Goal: Transaction & Acquisition: Purchase product/service

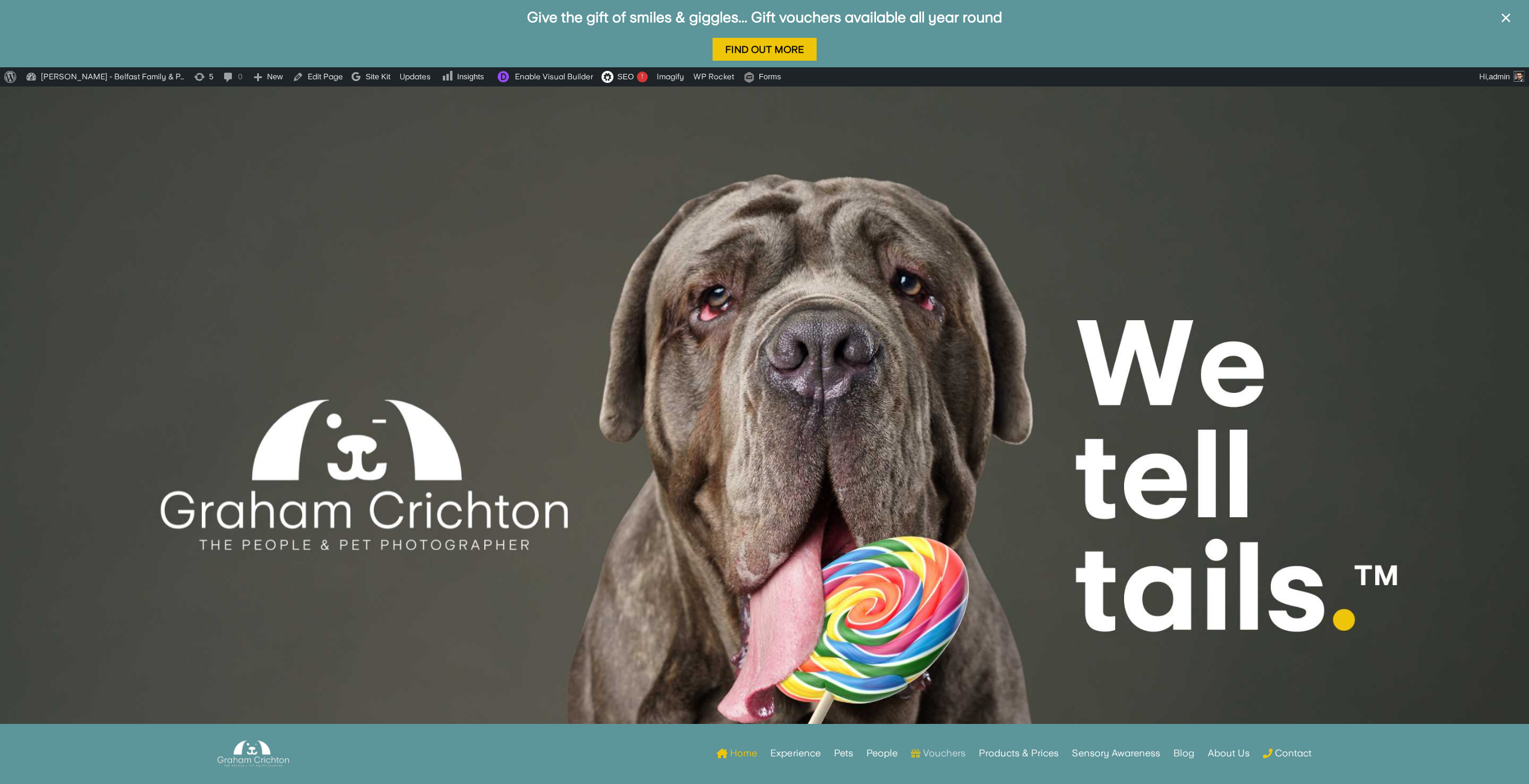
click at [955, 750] on link "Vouchers" at bounding box center [938, 753] width 55 height 47
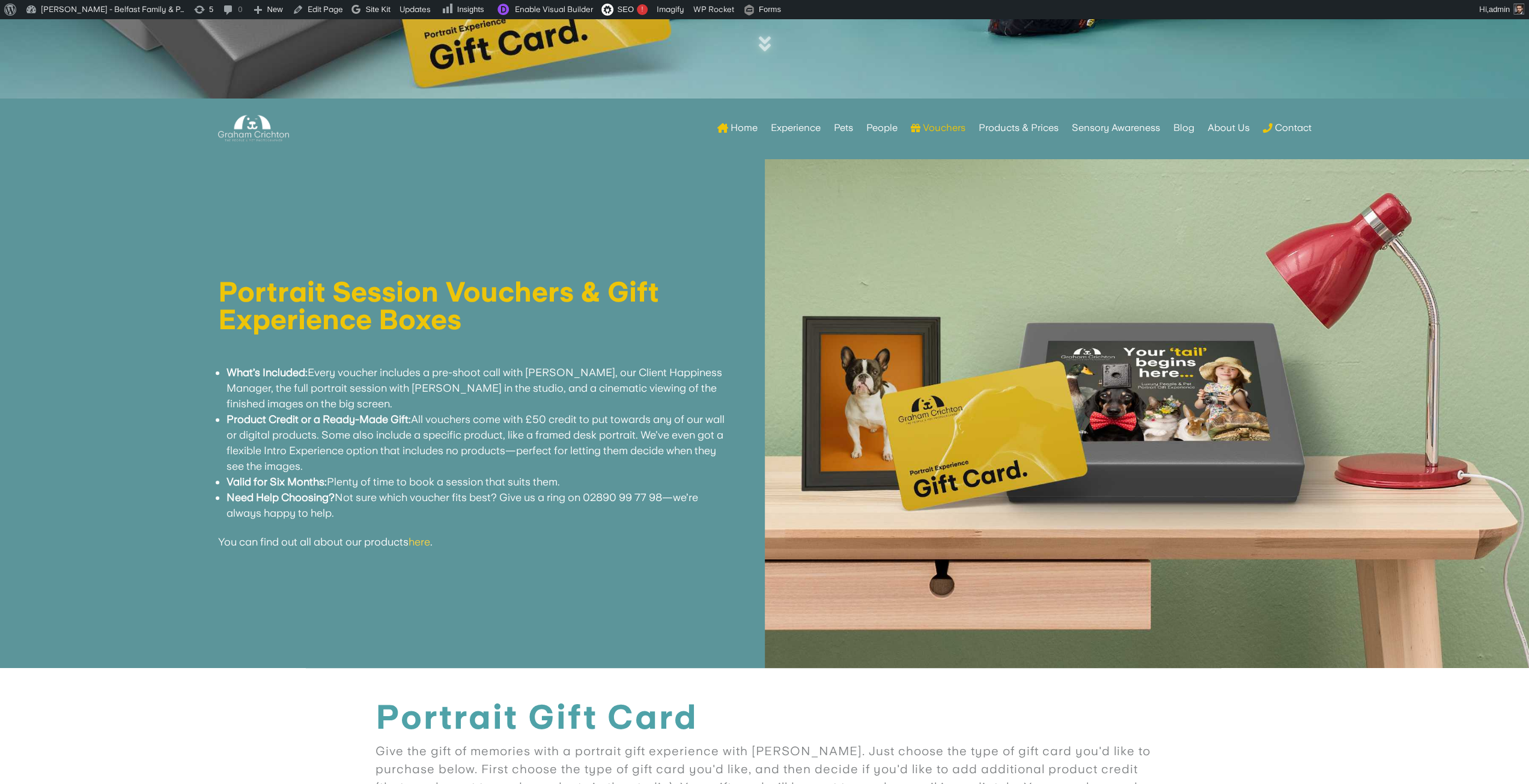
scroll to position [593, 0]
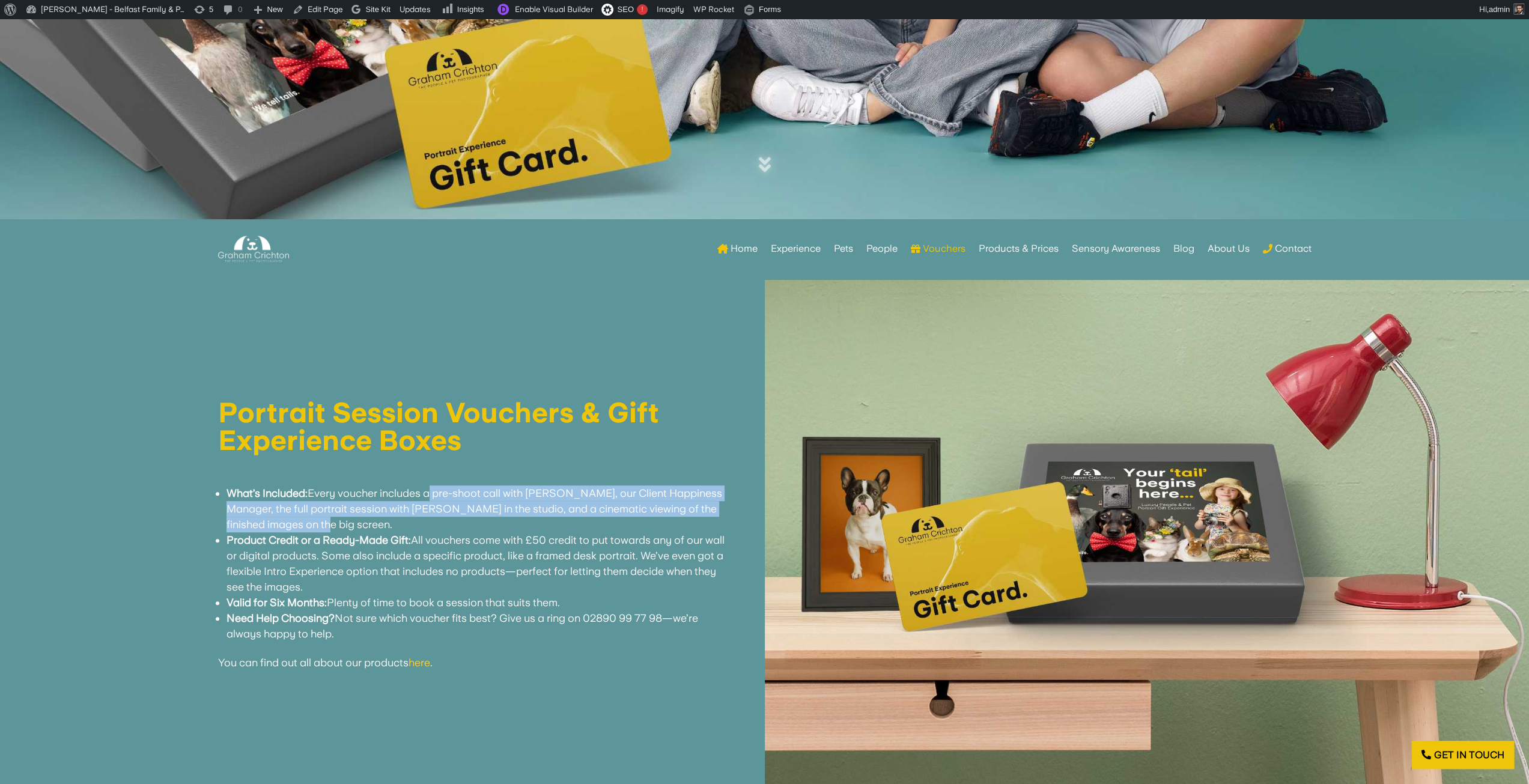
drag, startPoint x: 429, startPoint y: 494, endPoint x: 390, endPoint y: 522, distance: 48.0
click at [390, 522] on li "What’s Included: Every voucher includes a pre-shoot call with [PERSON_NAME], ou…" at bounding box center [480, 508] width 508 height 47
copy li "a pre-shoot call with [PERSON_NAME], our Client Happiness Manager, the full por…"
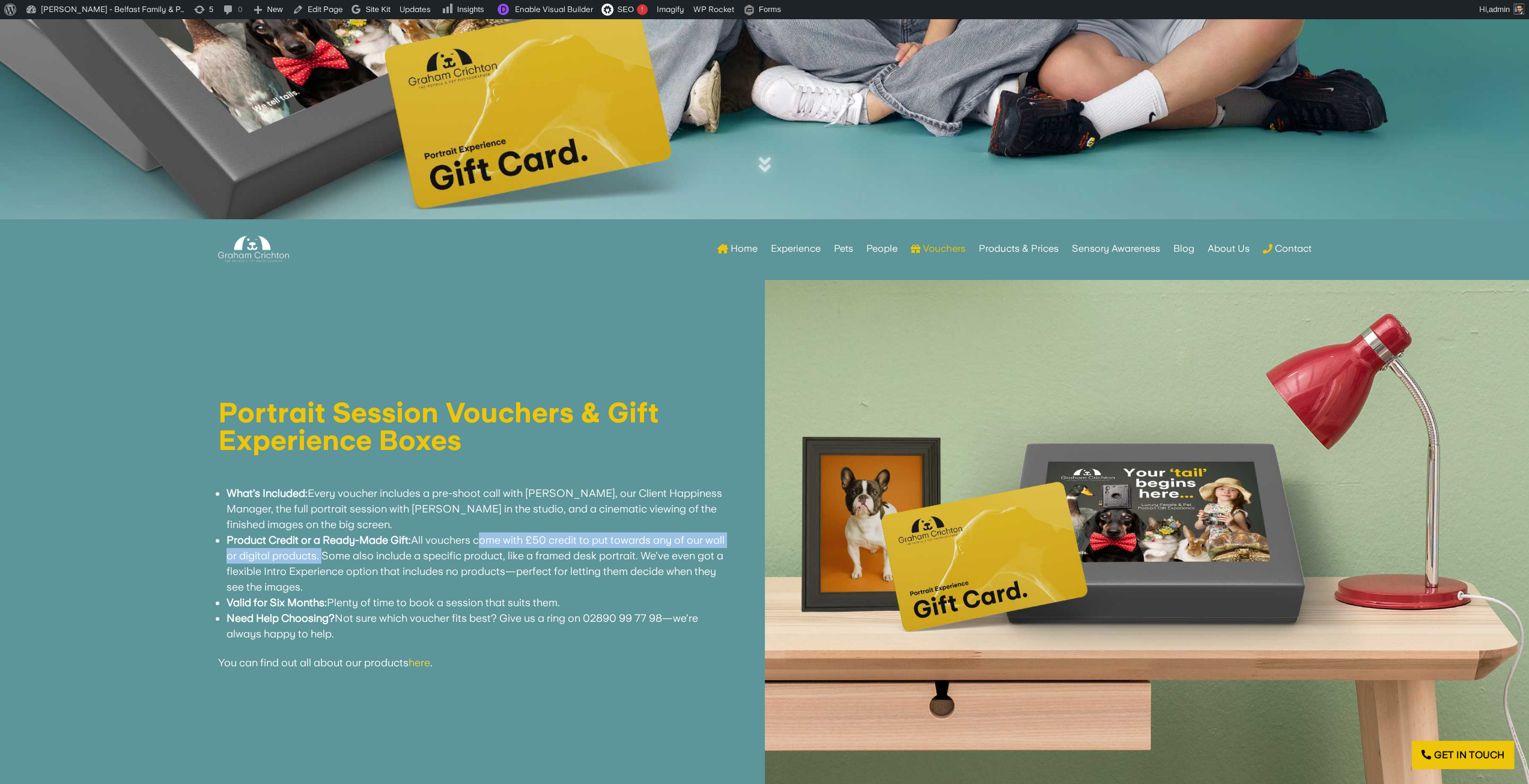
drag, startPoint x: 477, startPoint y: 540, endPoint x: 320, endPoint y: 556, distance: 157.8
click at [320, 556] on li "Product Credit or a Ready-Made Gift: All vouchers come with £50 credit to put t…" at bounding box center [480, 563] width 508 height 62
copy li "come with £50 credit to put towards any of our wall or digital products."
click at [343, 572] on li "Product Credit or a Ready-Made Gift: All vouchers come with £50 credit to put t…" at bounding box center [480, 563] width 508 height 62
drag, startPoint x: 322, startPoint y: 556, endPoint x: 597, endPoint y: 581, distance: 276.1
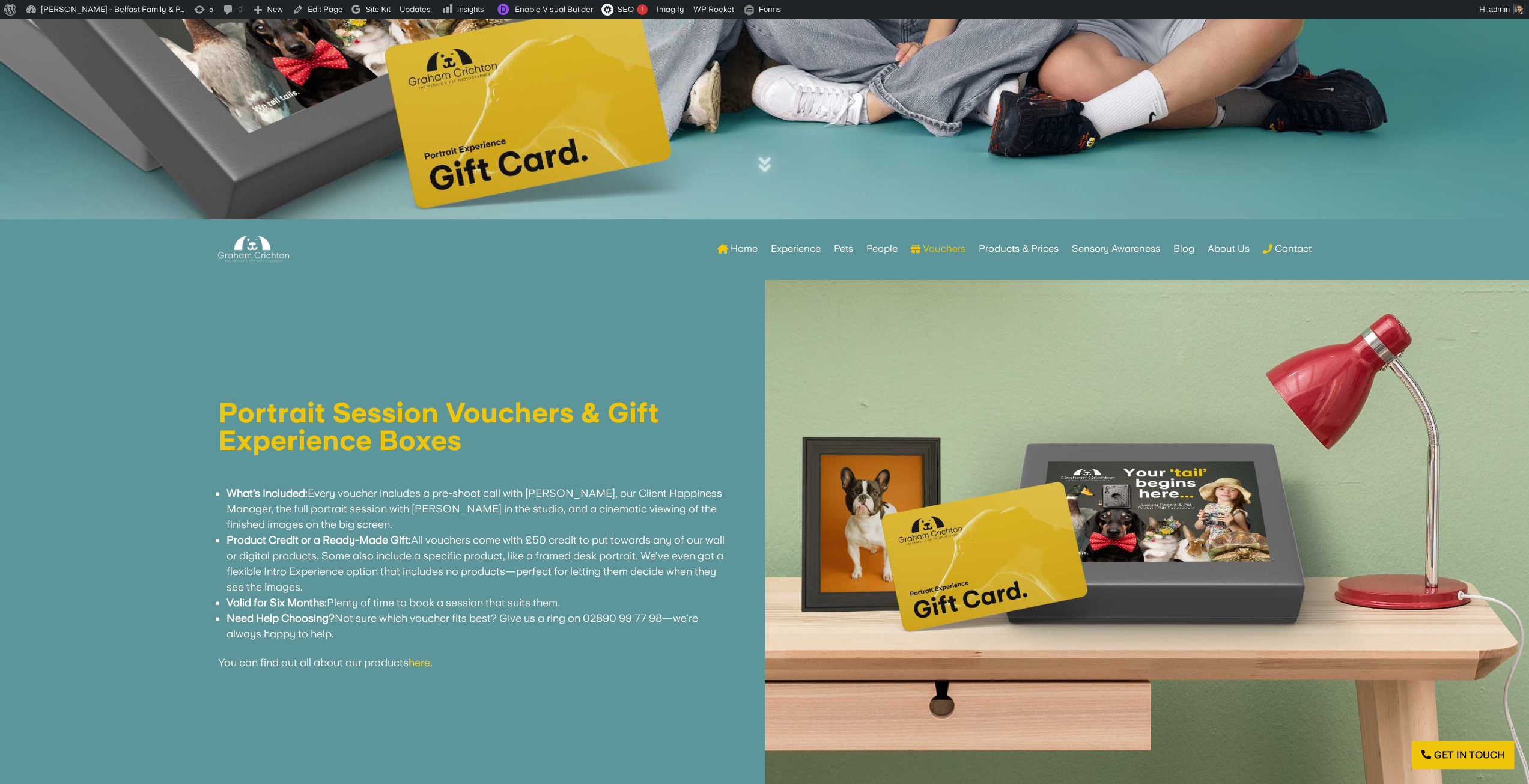
click at [597, 581] on li "Product Credit or a Ready-Made Gift: All vouchers come with £50 credit to put t…" at bounding box center [480, 563] width 508 height 62
copy li "Some also include a specific product, like a framed desk portrait. We’ve even g…"
